Goal: Check status: Check status

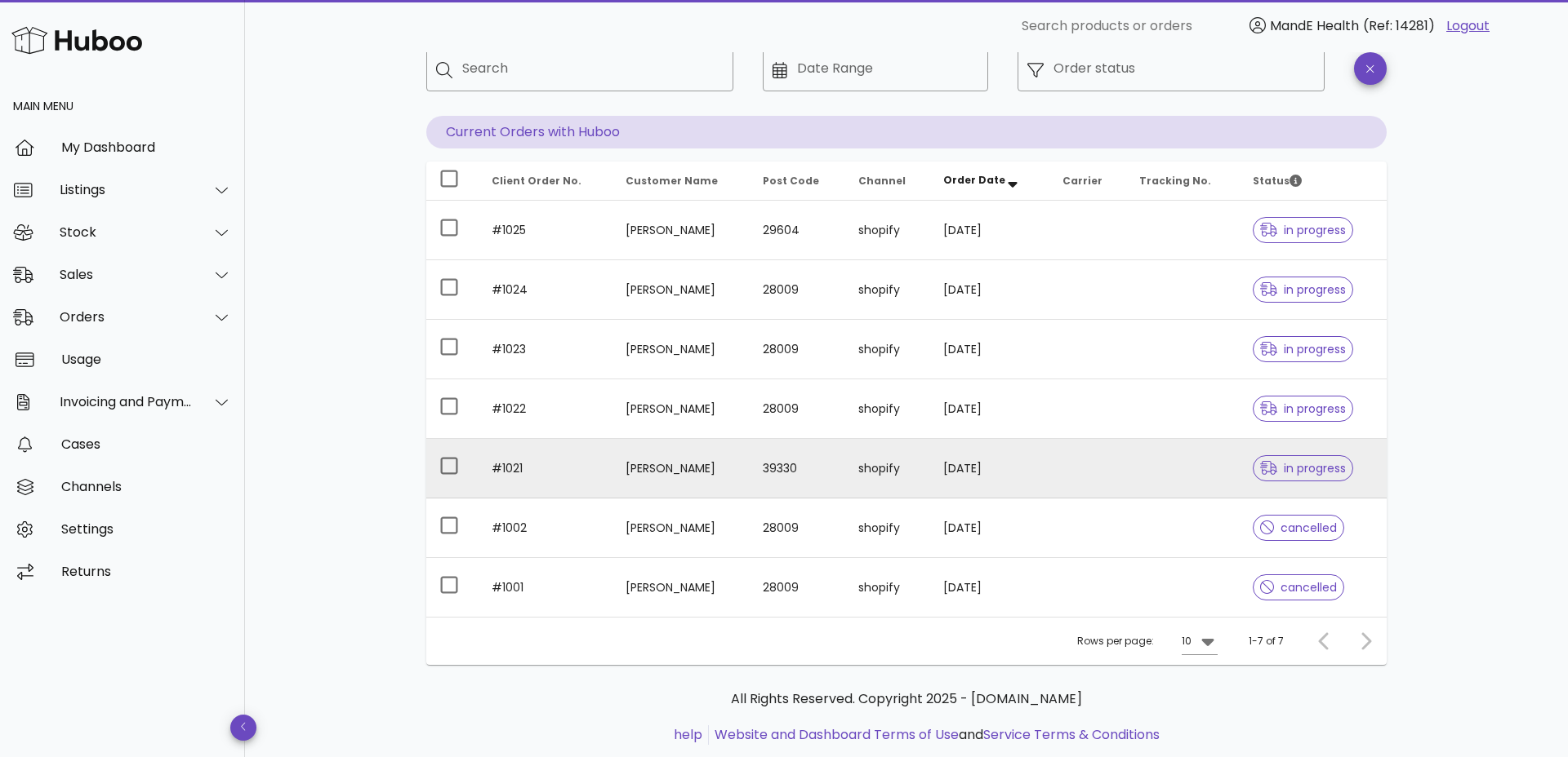
click at [1269, 461] on icon at bounding box center [1269, 469] width 18 height 15
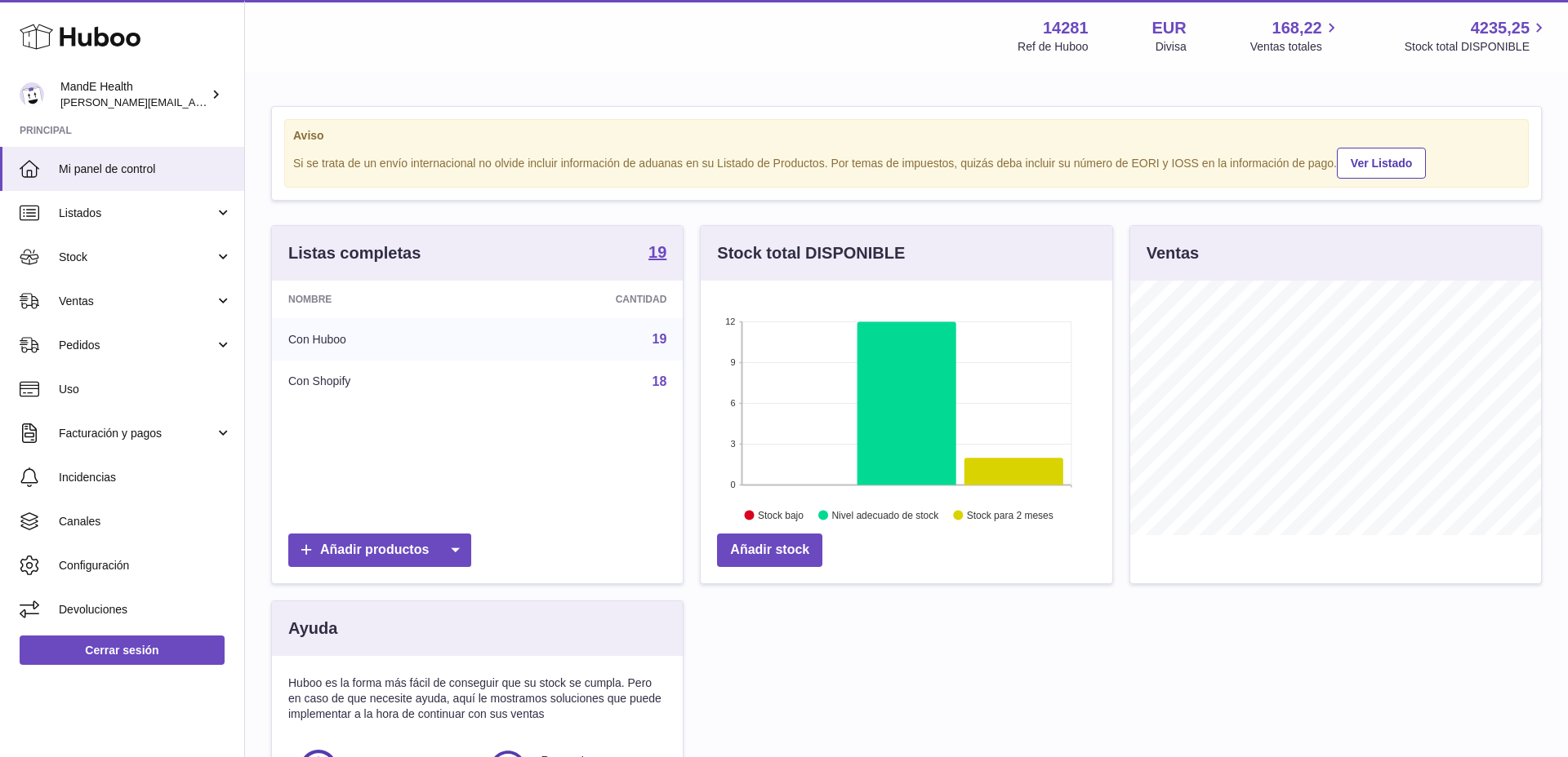
scroll to position [254, 412]
click at [90, 329] on link "Pedidos" at bounding box center [122, 345] width 244 height 44
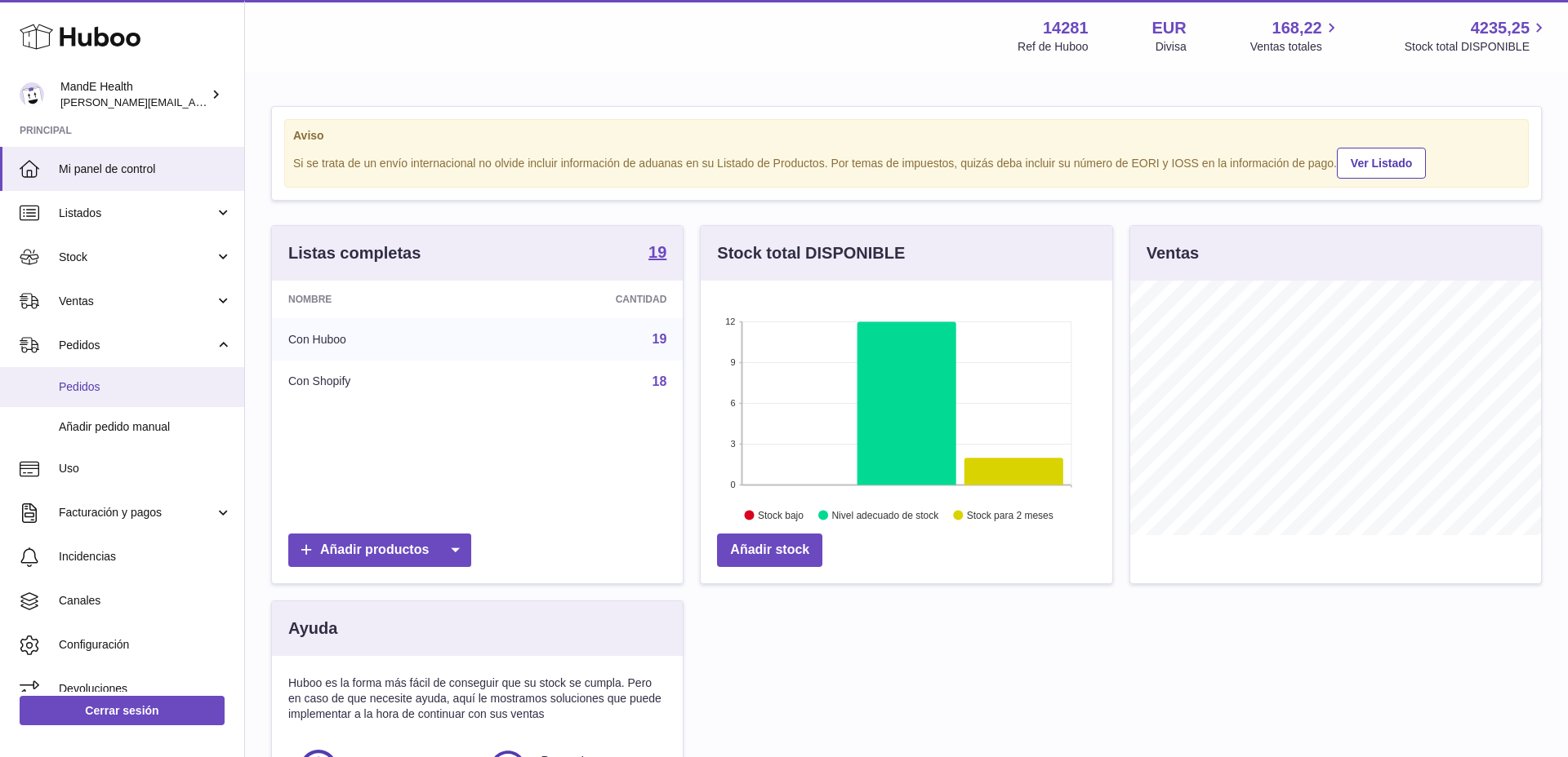
click at [87, 383] on span "Pedidos" at bounding box center [145, 387] width 173 height 16
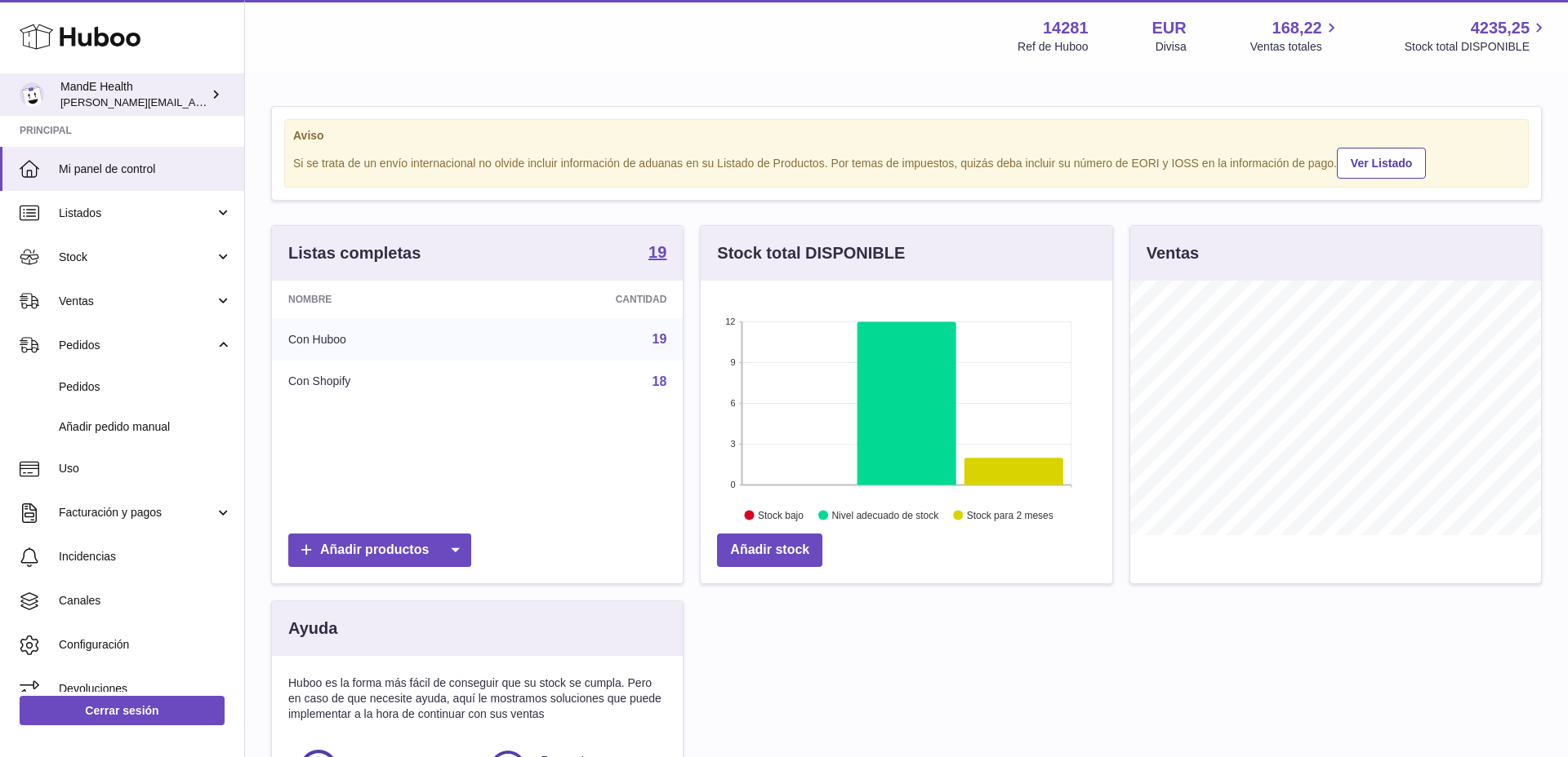
click at [78, 89] on div "MandE Health luis.mendieta@mandehealth.com" at bounding box center [133, 94] width 147 height 31
click at [86, 35] on icon at bounding box center [80, 36] width 121 height 32
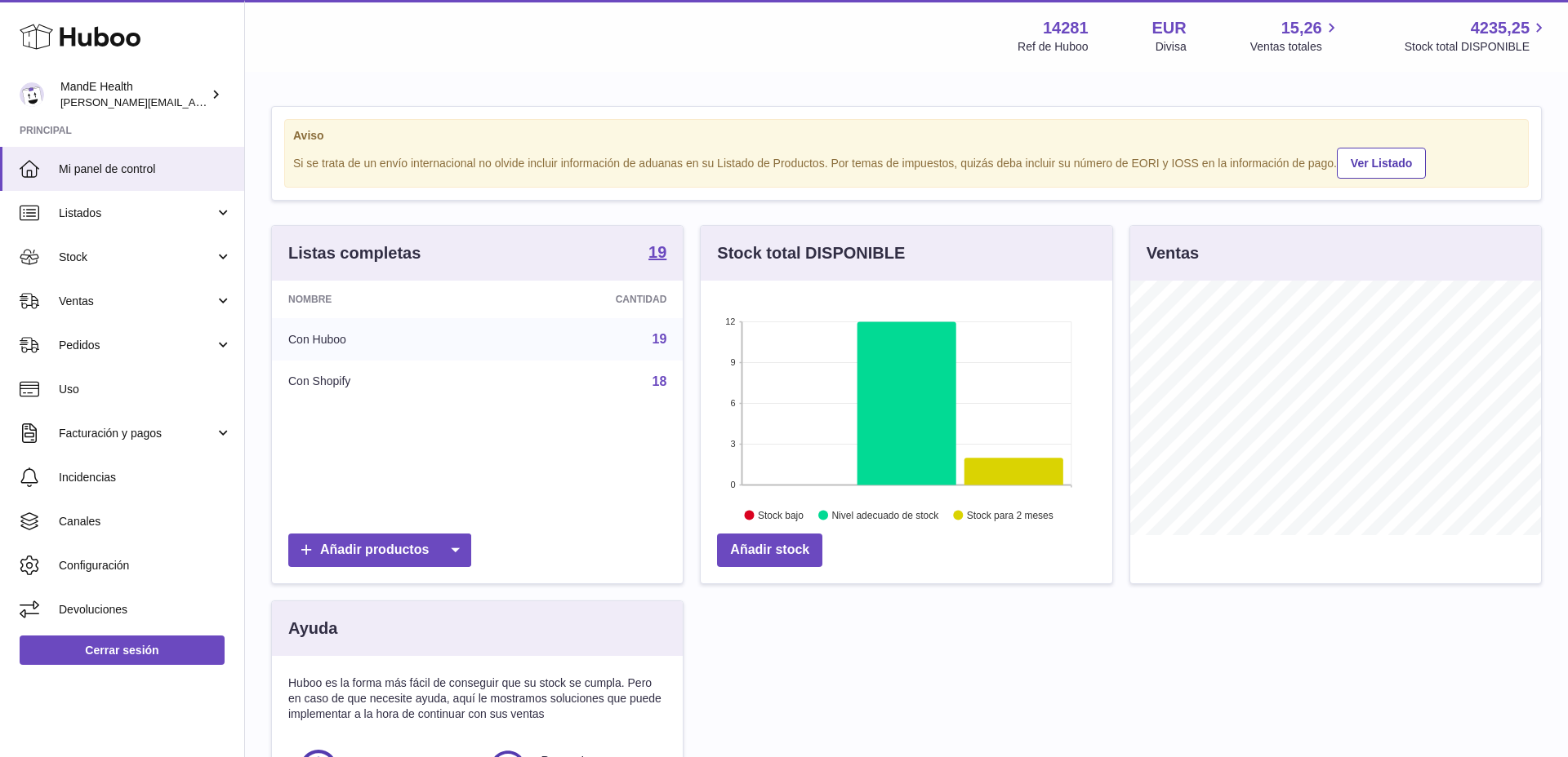
scroll to position [254, 412]
click at [85, 341] on span "Pedidos" at bounding box center [137, 345] width 156 height 16
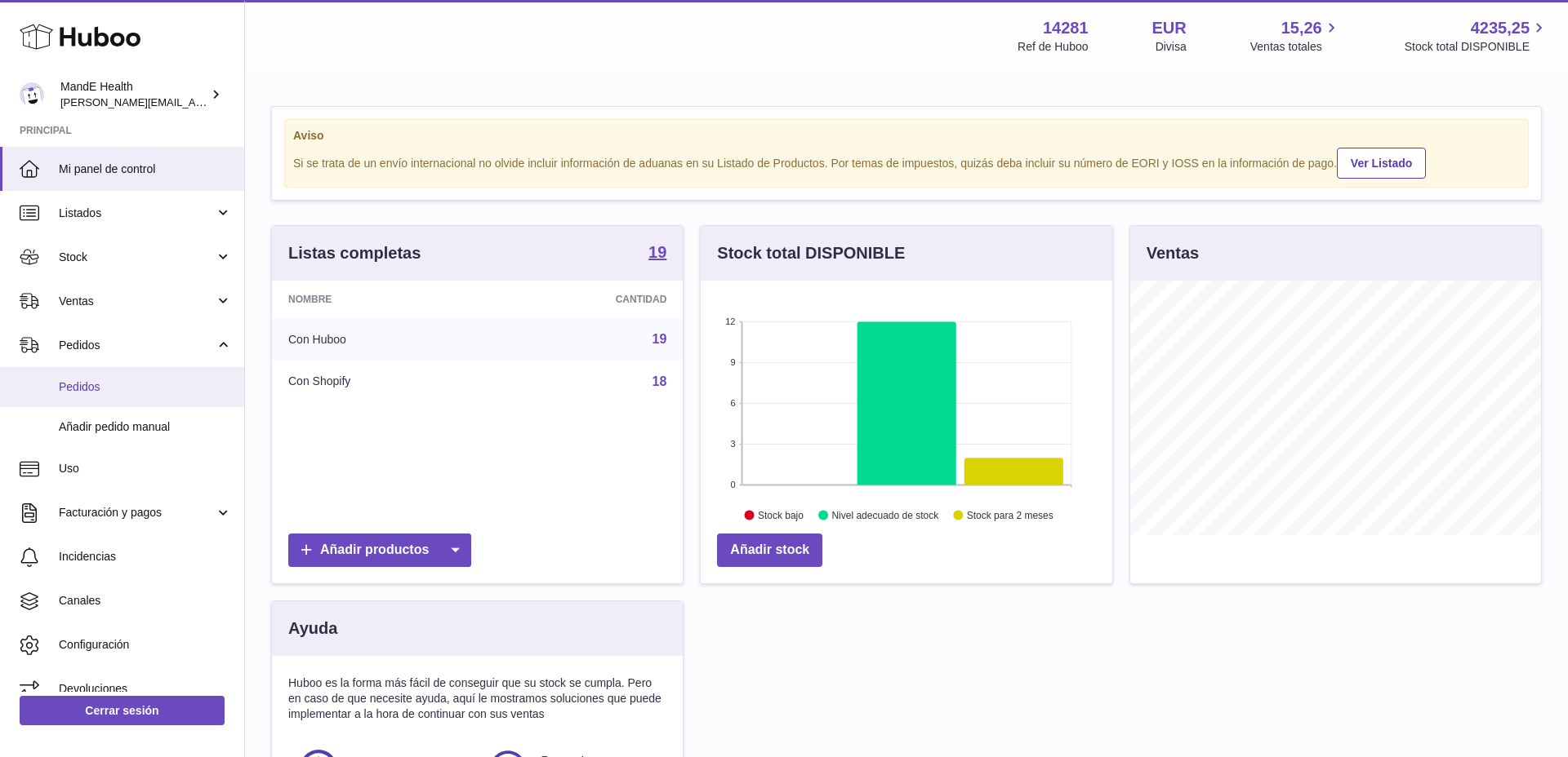
click at [95, 394] on link "Pedidos" at bounding box center [122, 387] width 244 height 40
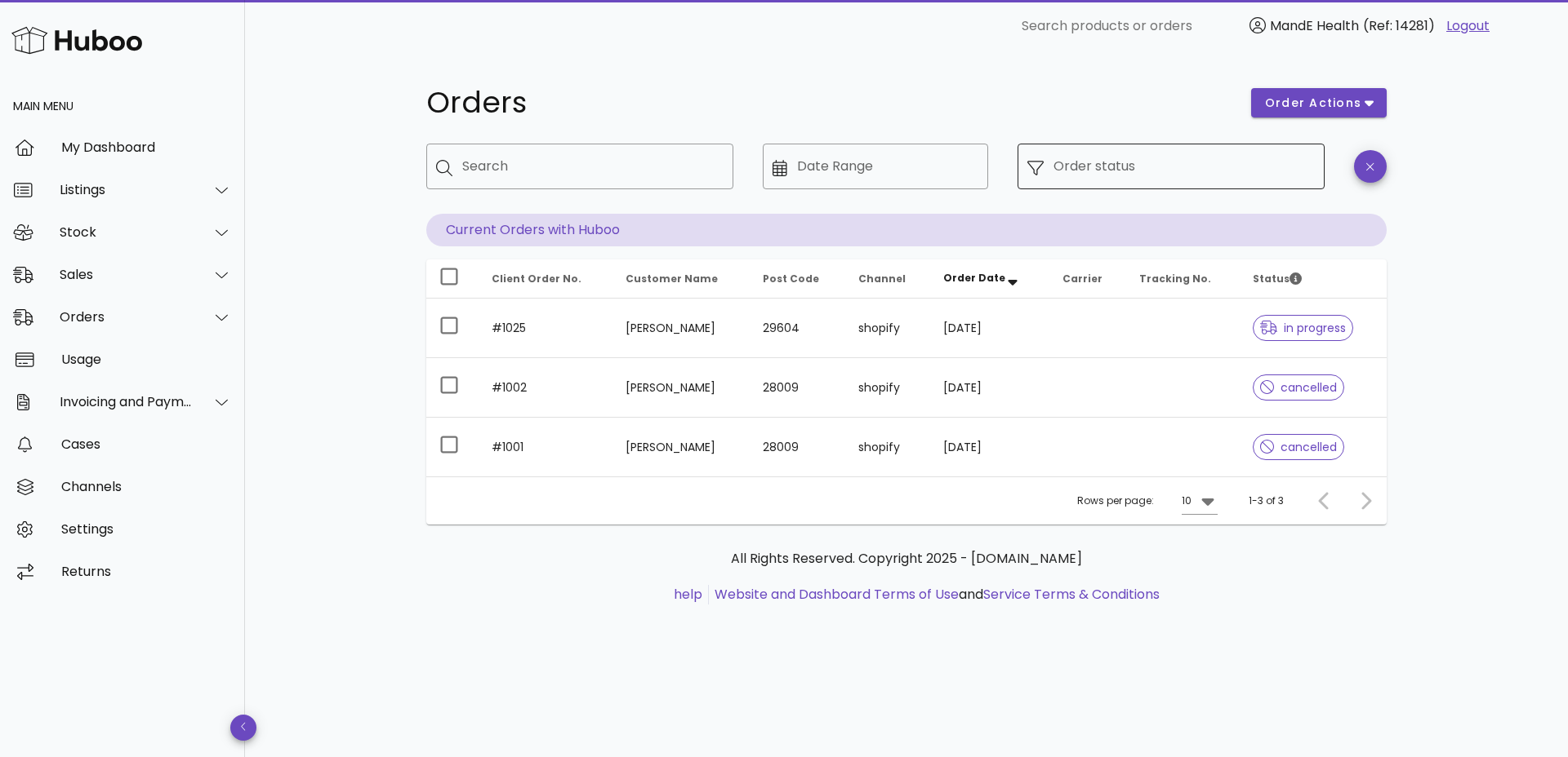
drag, startPoint x: 1198, startPoint y: 169, endPoint x: 1178, endPoint y: 181, distance: 23.3
click at [1198, 170] on input "Order status" at bounding box center [1183, 166] width 261 height 27
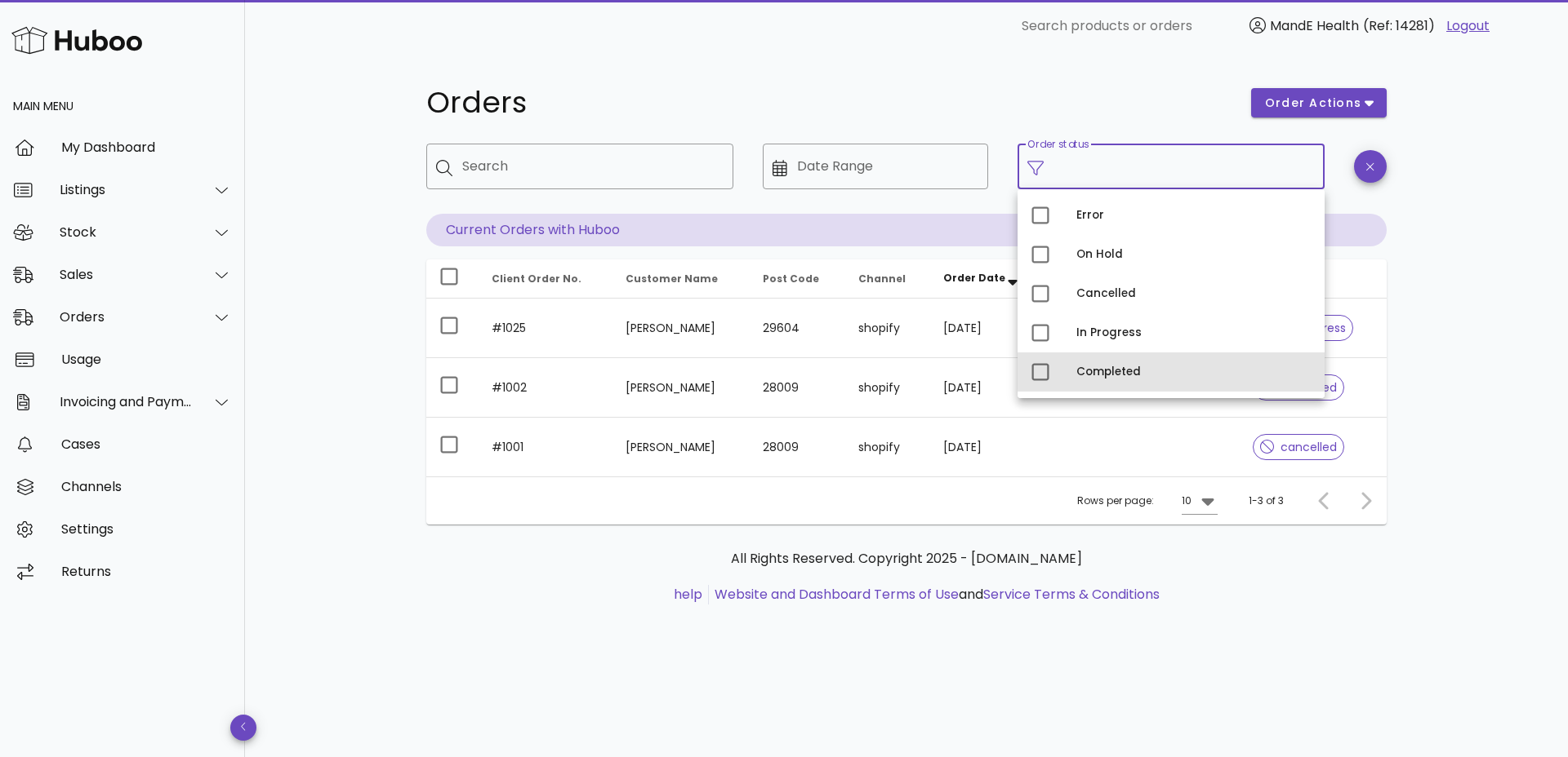
drag, startPoint x: 1111, startPoint y: 369, endPoint x: 1121, endPoint y: 364, distance: 11.2
click at [1111, 369] on div "Completed" at bounding box center [1194, 372] width 235 height 13
type input "**********"
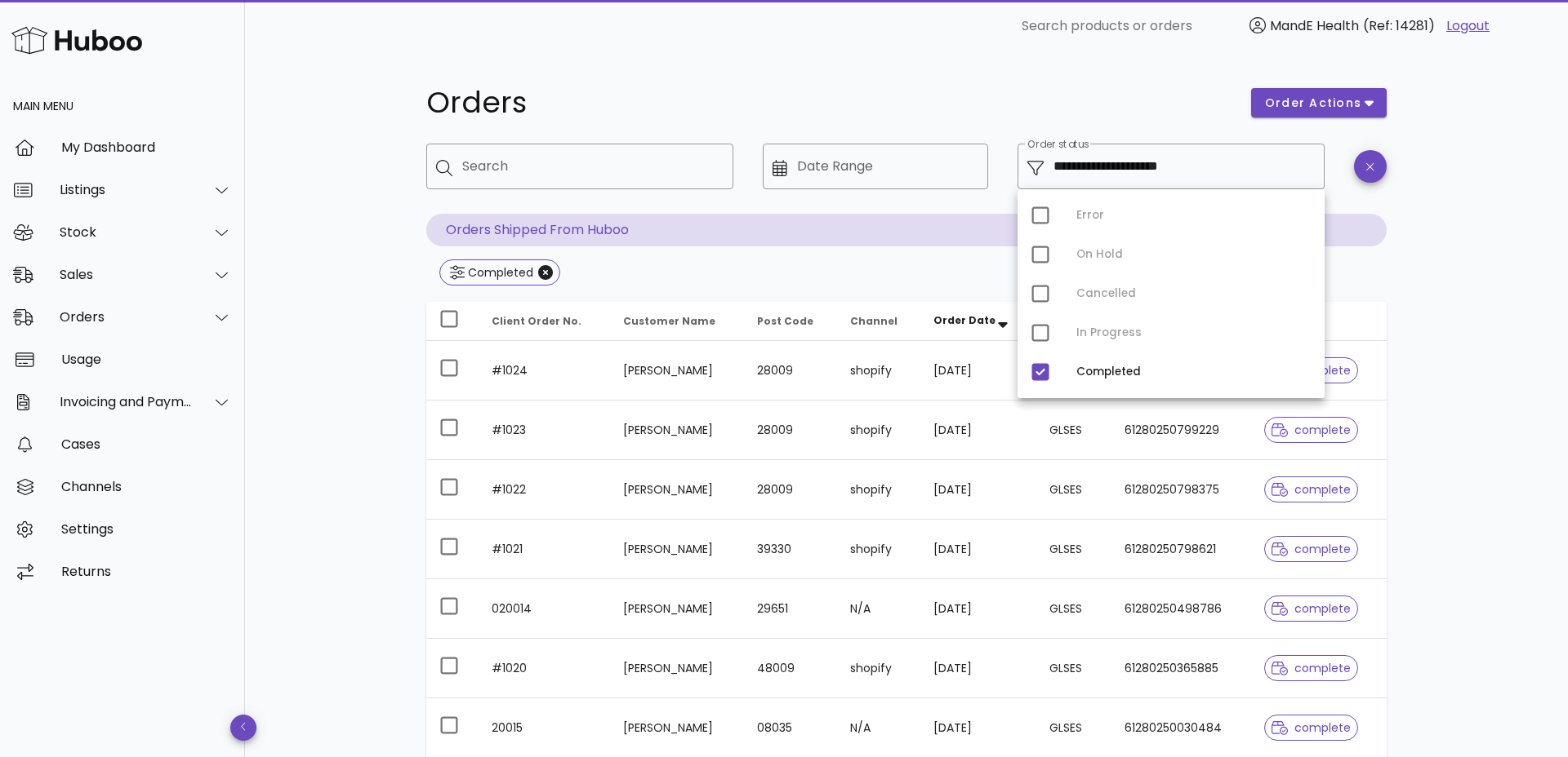
click at [1459, 371] on div "**********" at bounding box center [907, 584] width 1323 height 1064
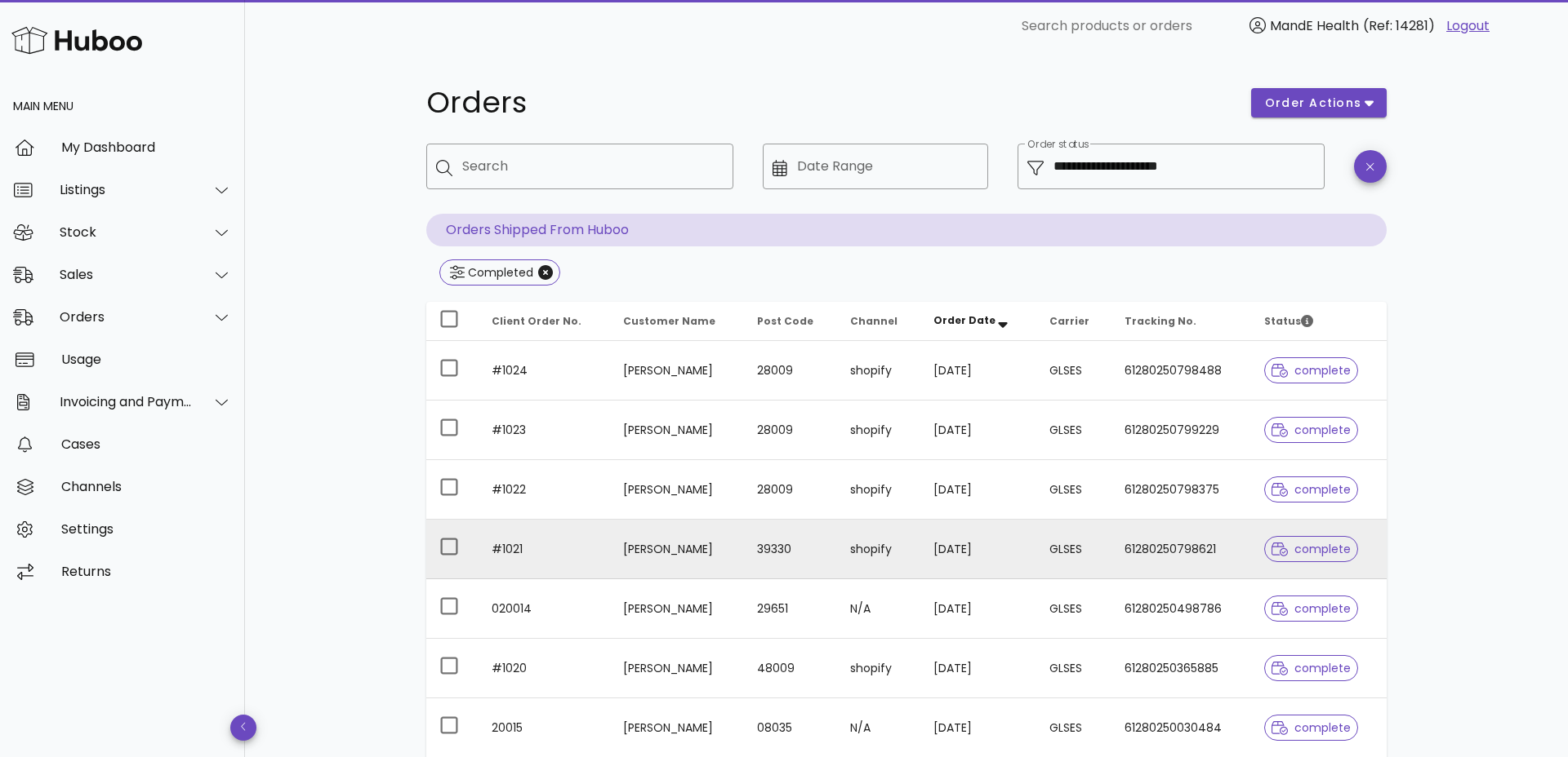
click at [651, 558] on td "Rocío Cobo Rossell" at bounding box center [677, 550] width 134 height 60
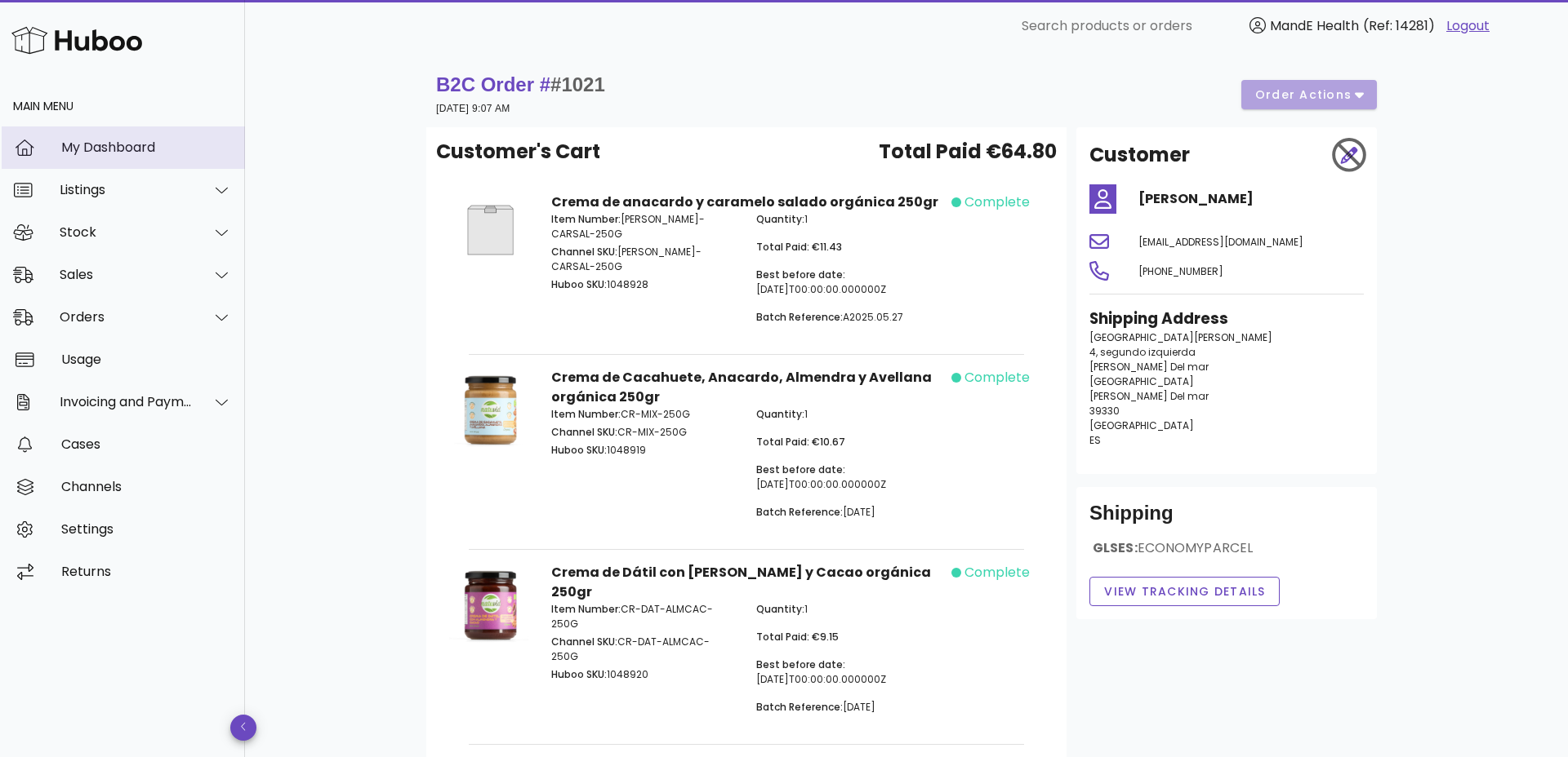
click at [102, 147] on div "My Dashboard" at bounding box center [147, 147] width 171 height 16
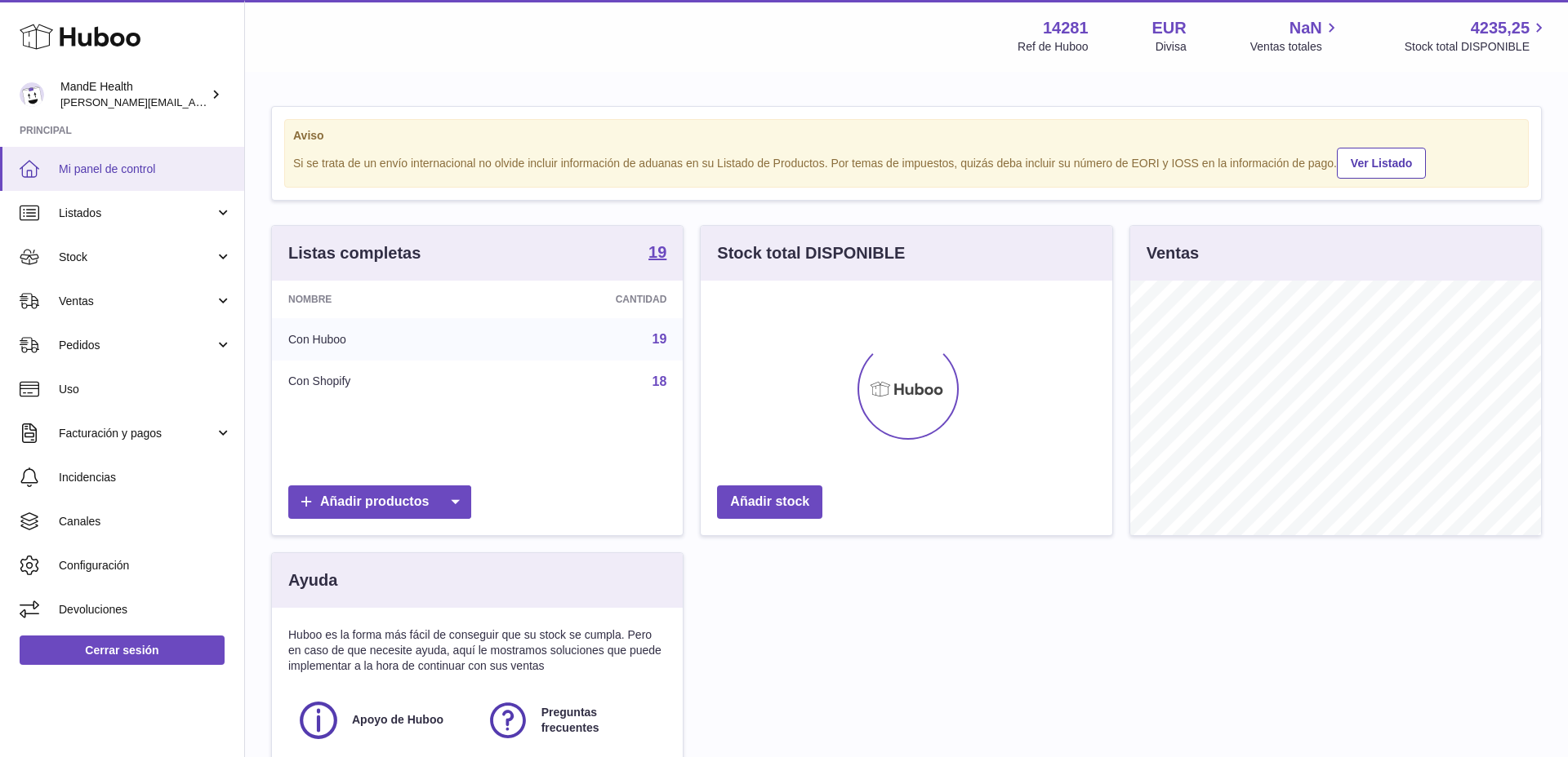
scroll to position [254, 412]
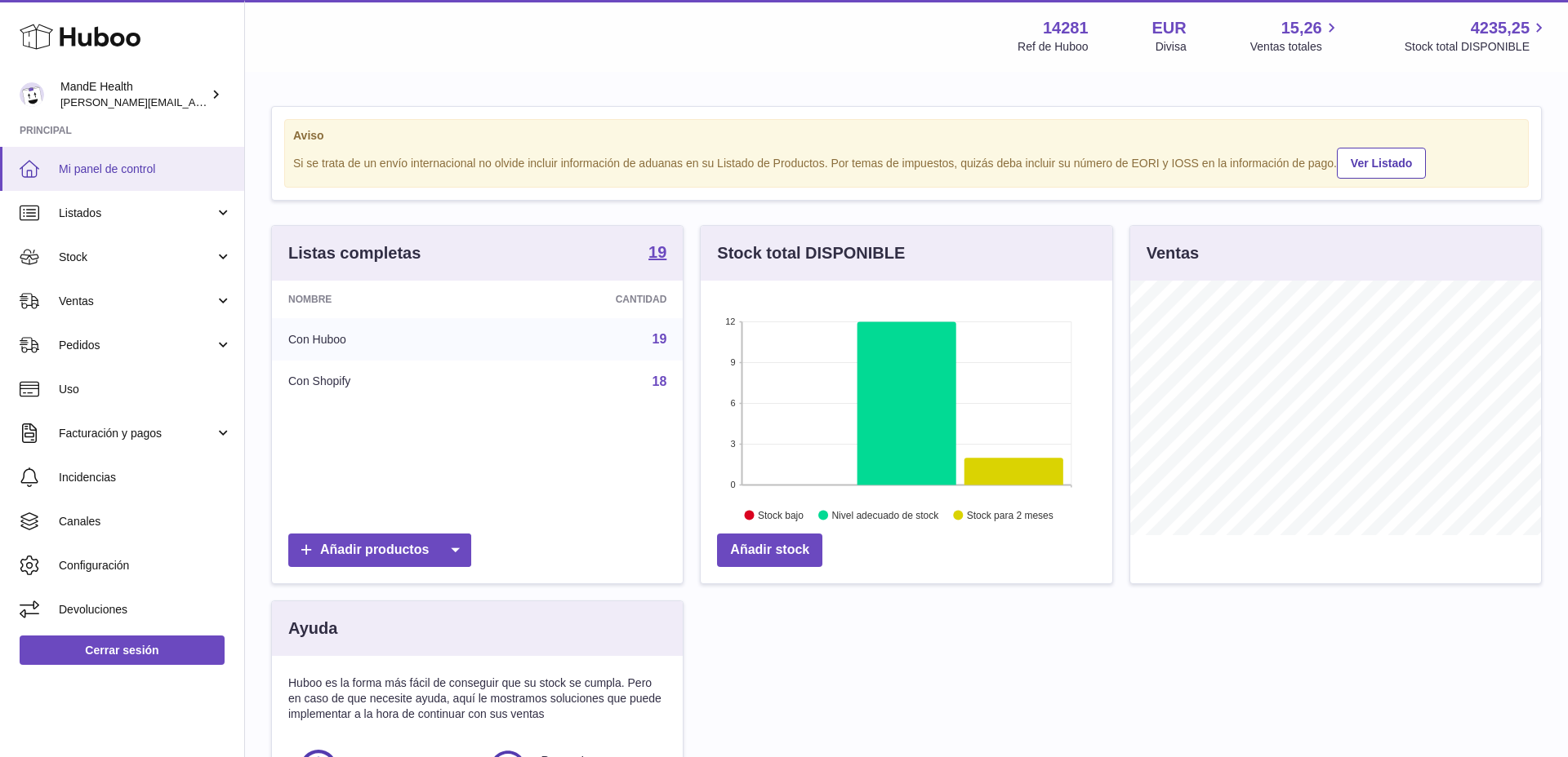
click at [87, 162] on span "Mi panel de control" at bounding box center [145, 169] width 173 height 16
